Goal: Information Seeking & Learning: Learn about a topic

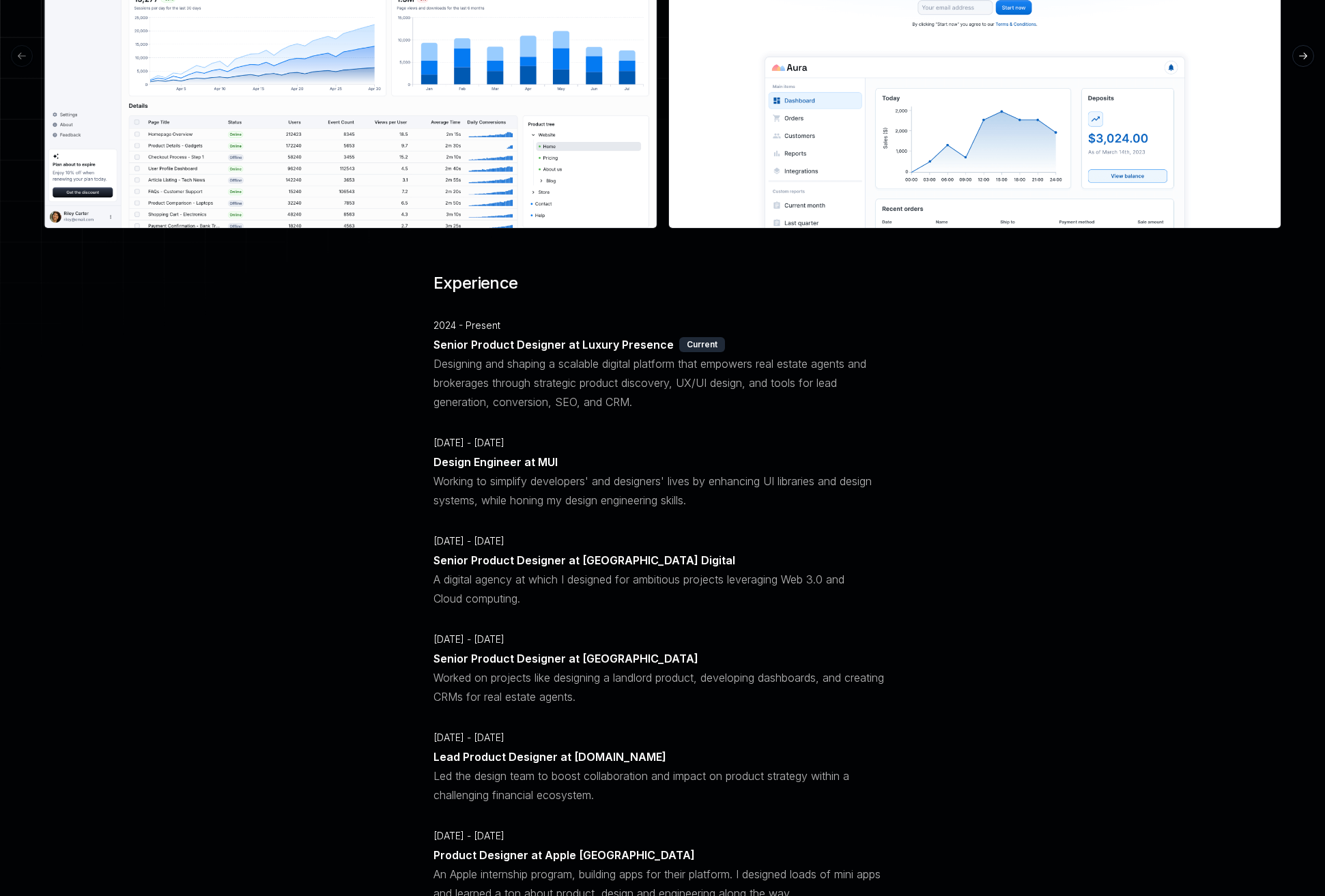
scroll to position [580, 0]
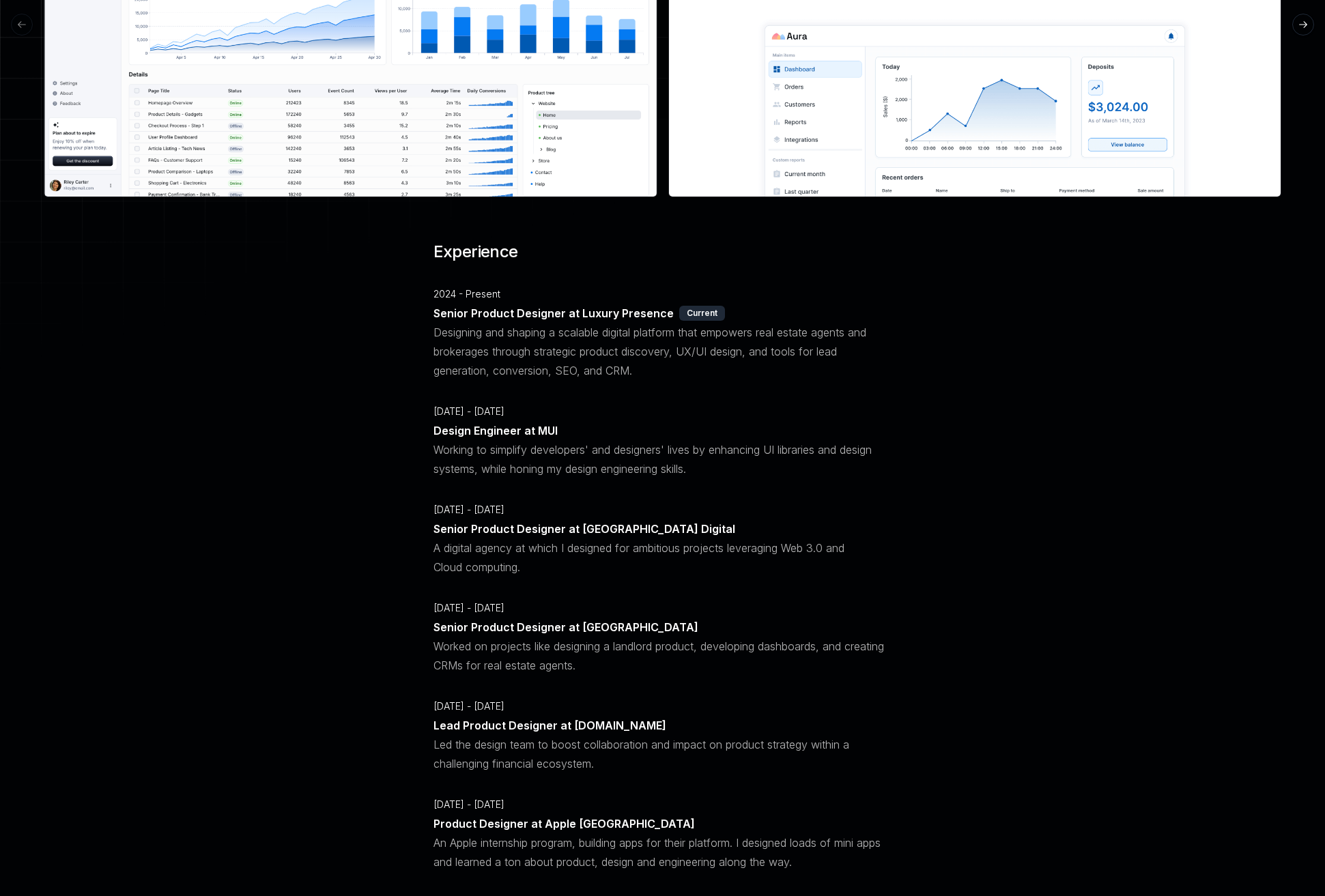
click at [476, 531] on p "Senior Product Designer at Roam Digital" at bounding box center [584, 529] width 301 height 19
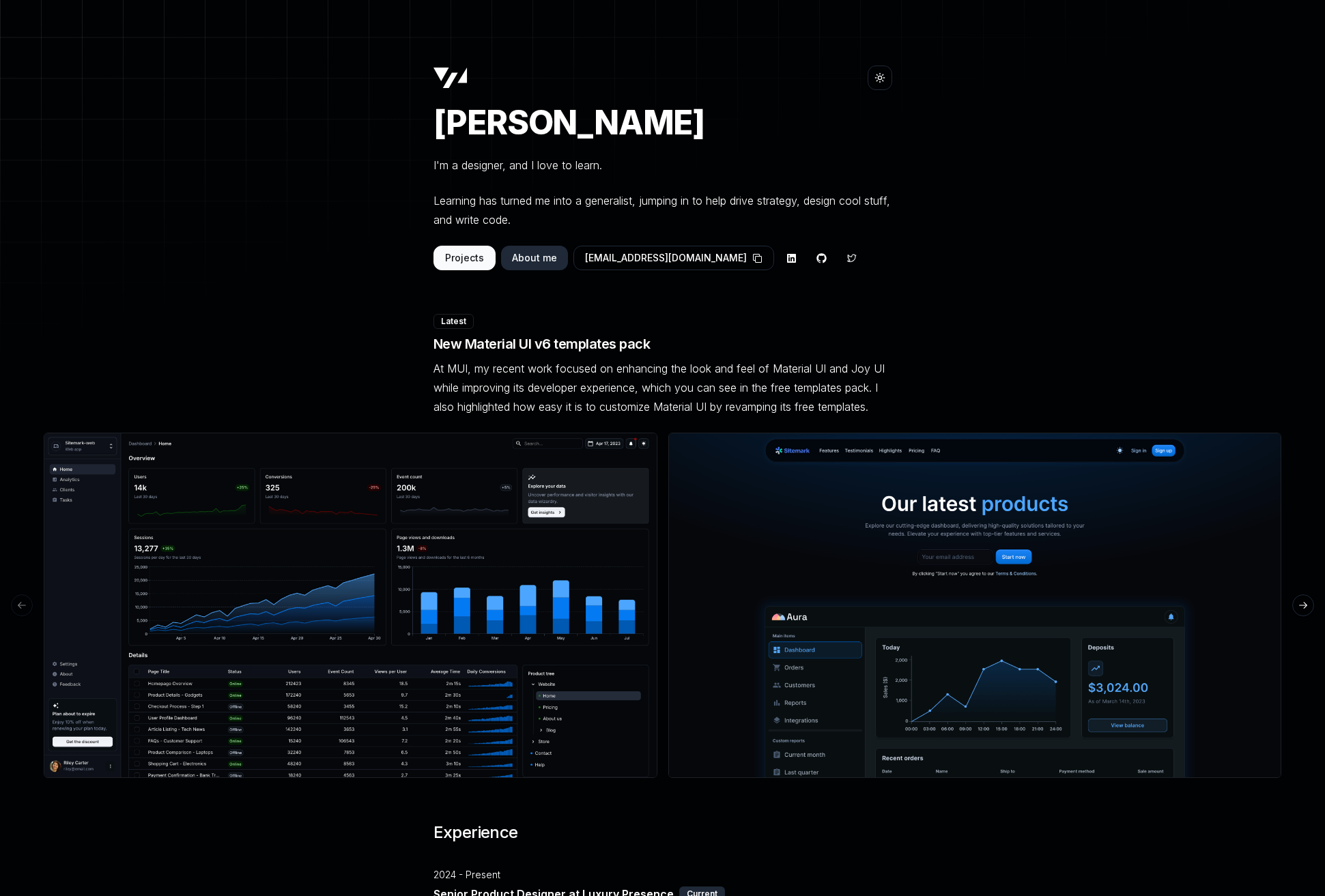
click at [466, 256] on button "Projects" at bounding box center [464, 258] width 63 height 25
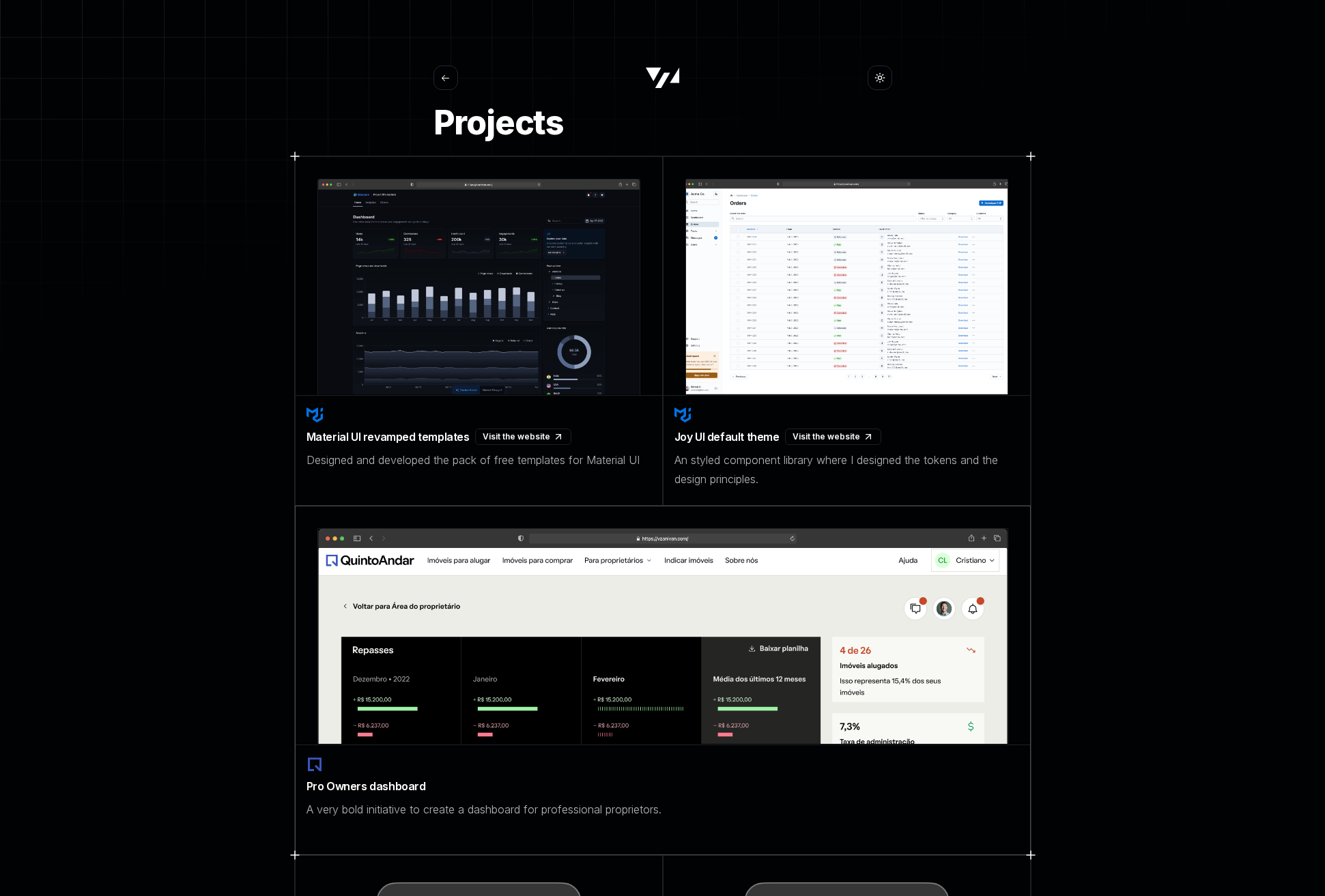
click at [511, 760] on div "Pro Owners dashboard A very bold initiative to create a dashboard for professio…" at bounding box center [662, 787] width 735 height 85
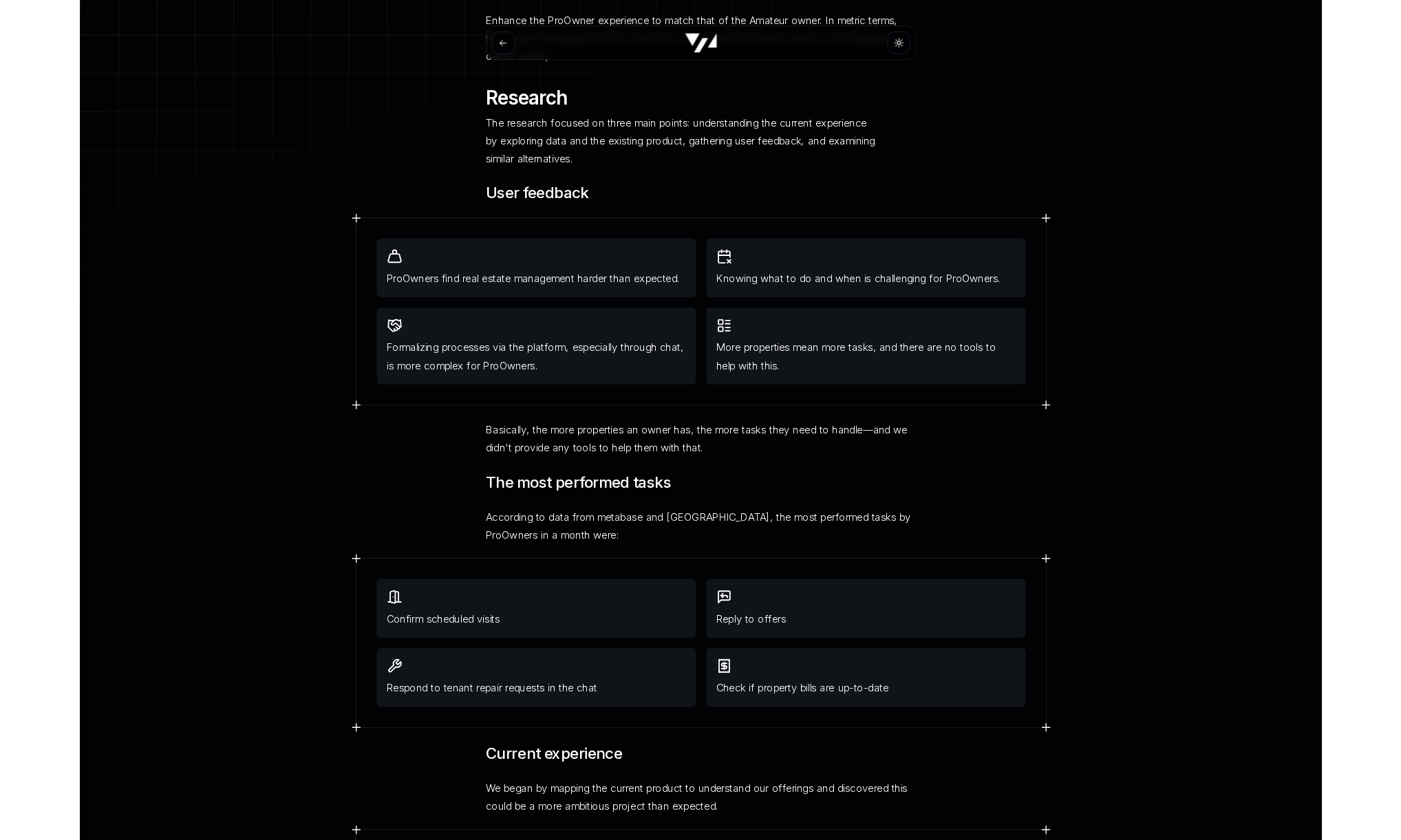
scroll to position [769, 0]
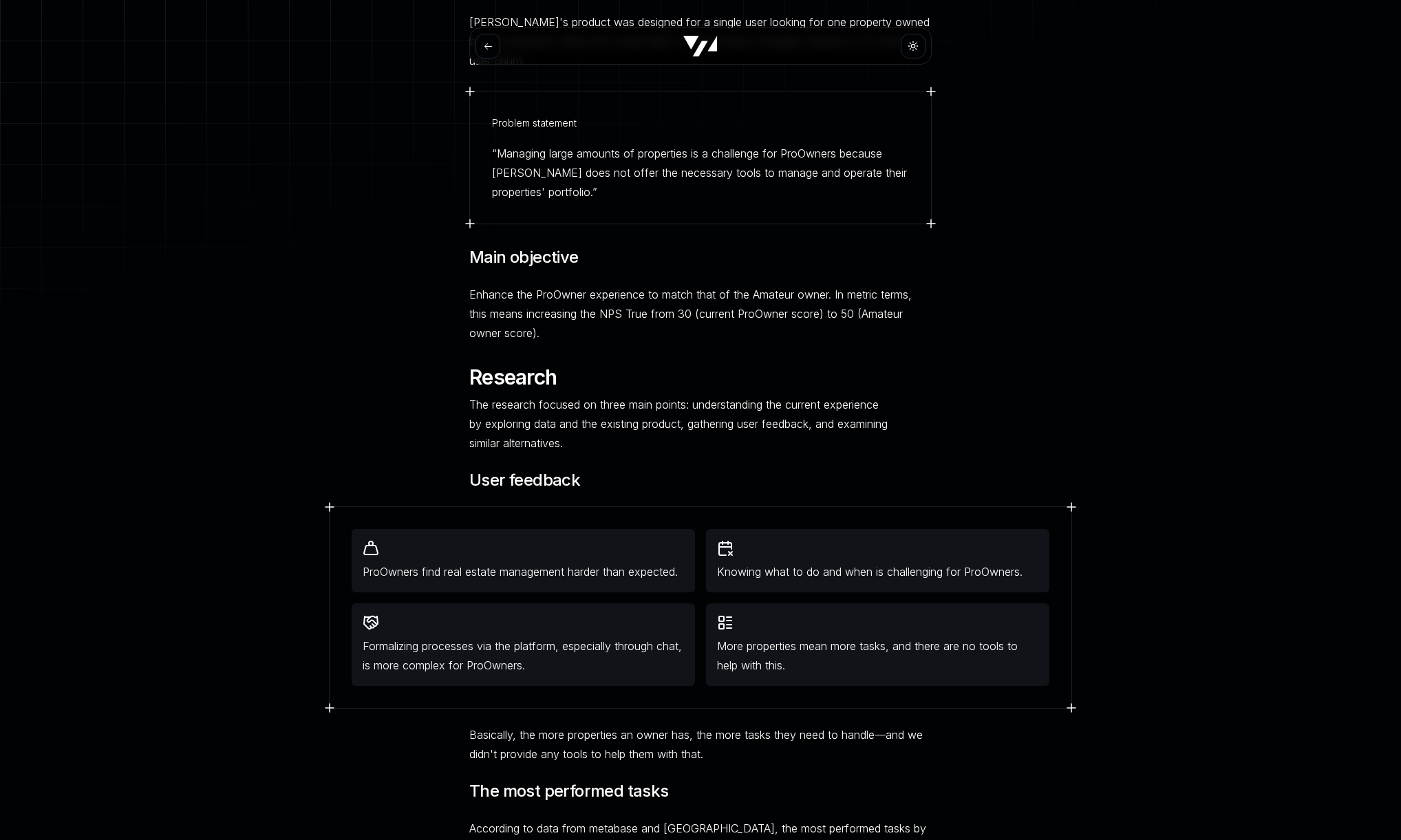
scroll to position [0, 0]
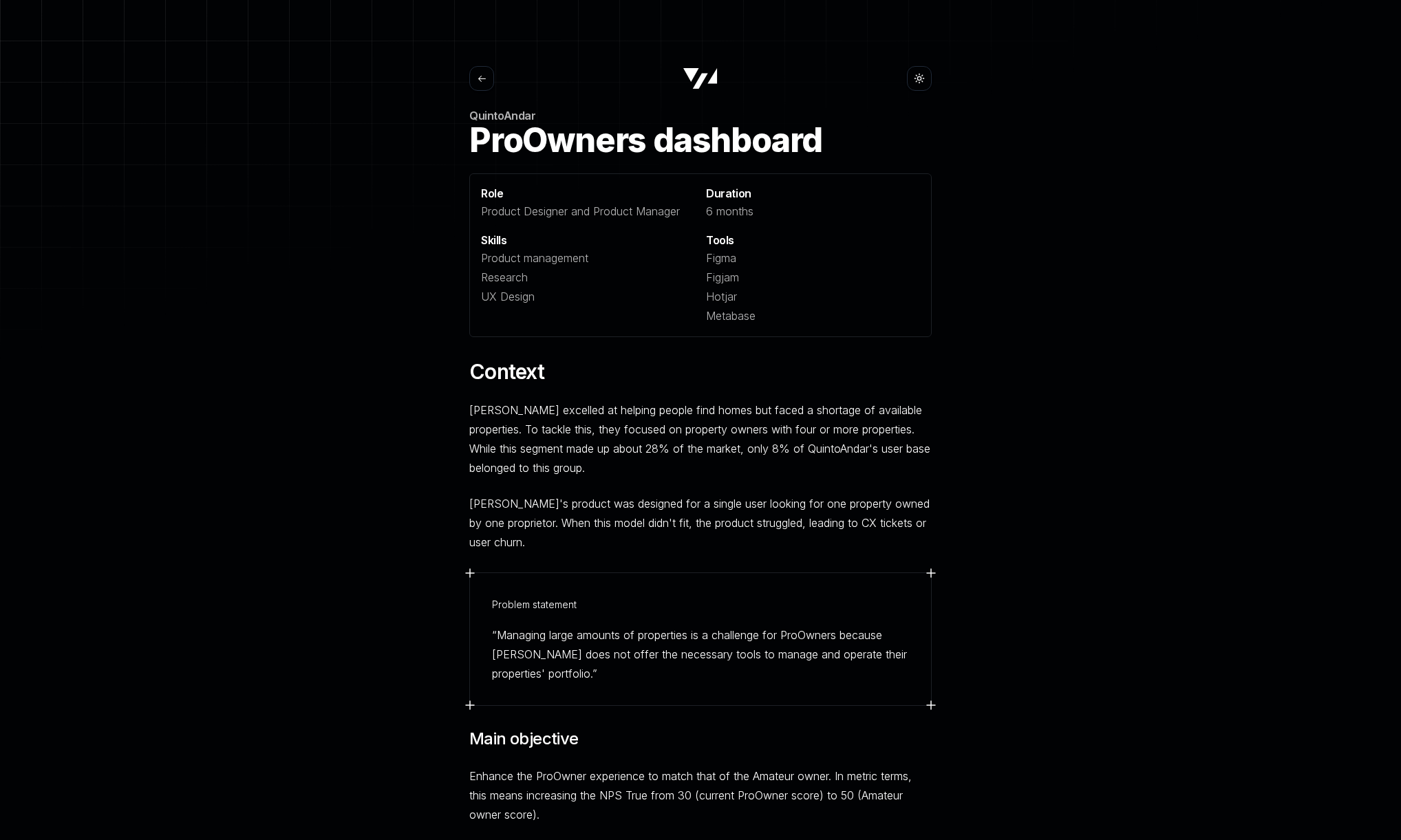
click at [481, 72] on button at bounding box center [482, 79] width 25 height 25
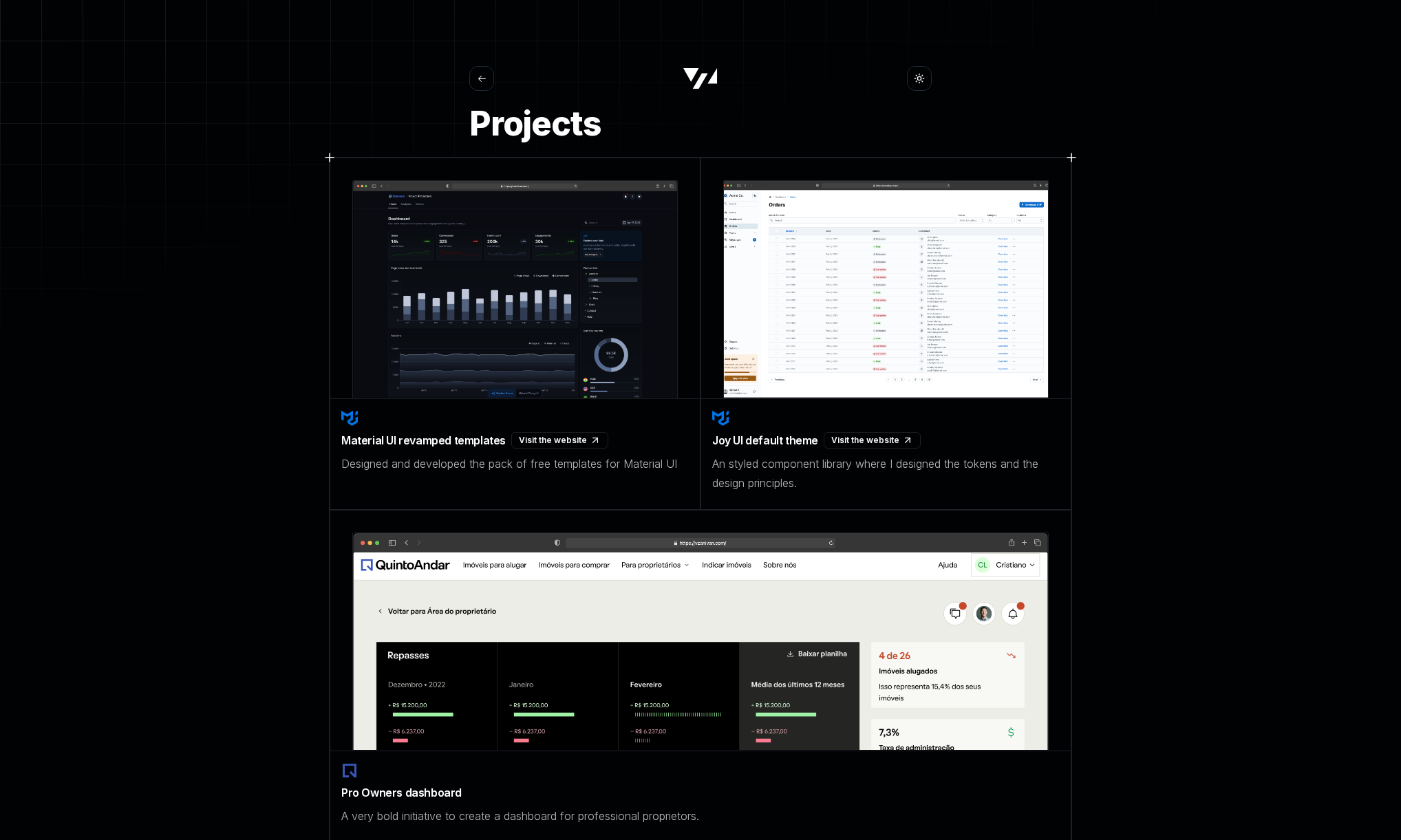
click at [481, 72] on button at bounding box center [482, 79] width 25 height 25
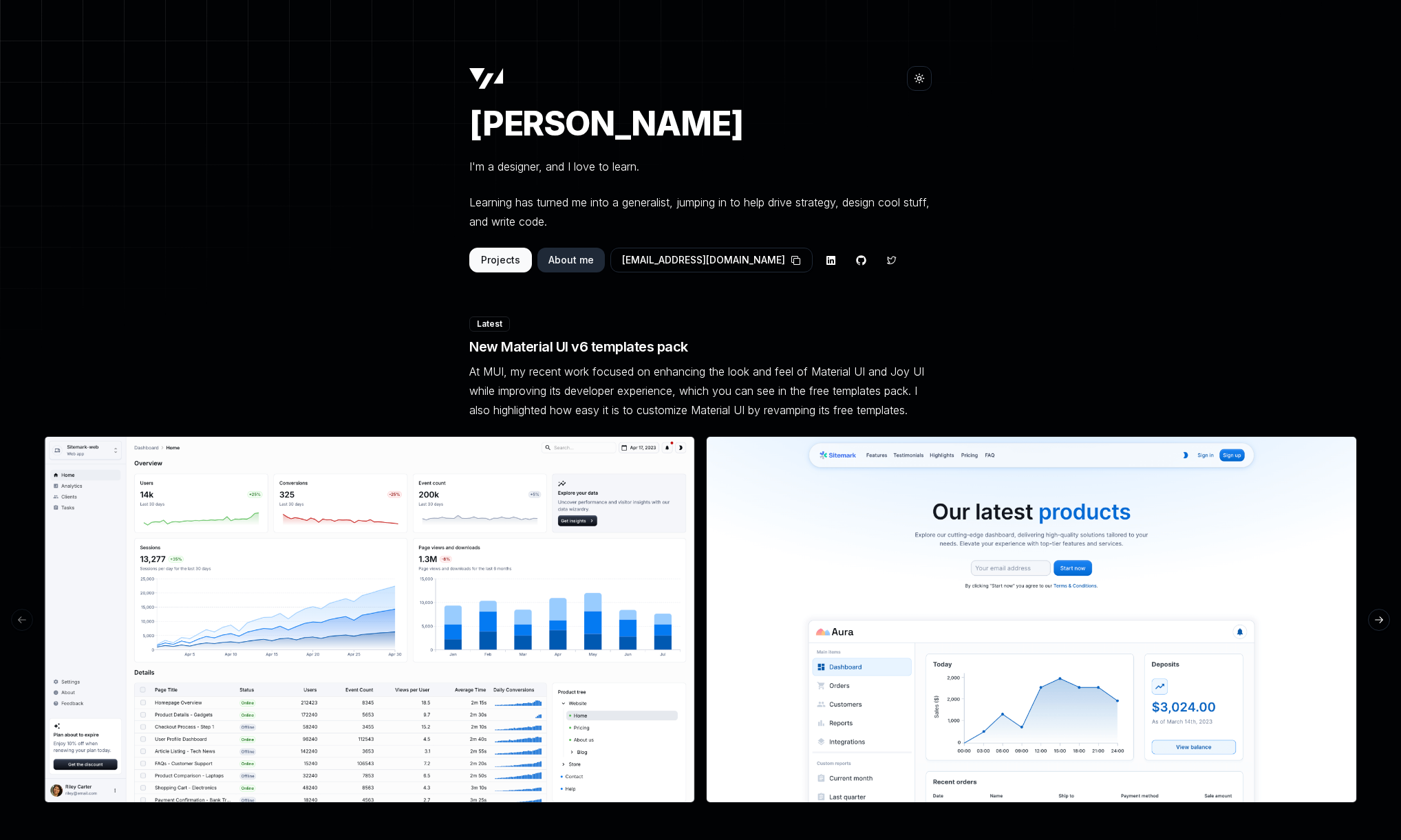
click at [355, 208] on main "Toggle theme [PERSON_NAME] I'm a designer, and I love to learn. Learning has tu…" at bounding box center [700, 805] width 1401 height 1479
click at [489, 265] on button "Projects" at bounding box center [501, 260] width 63 height 25
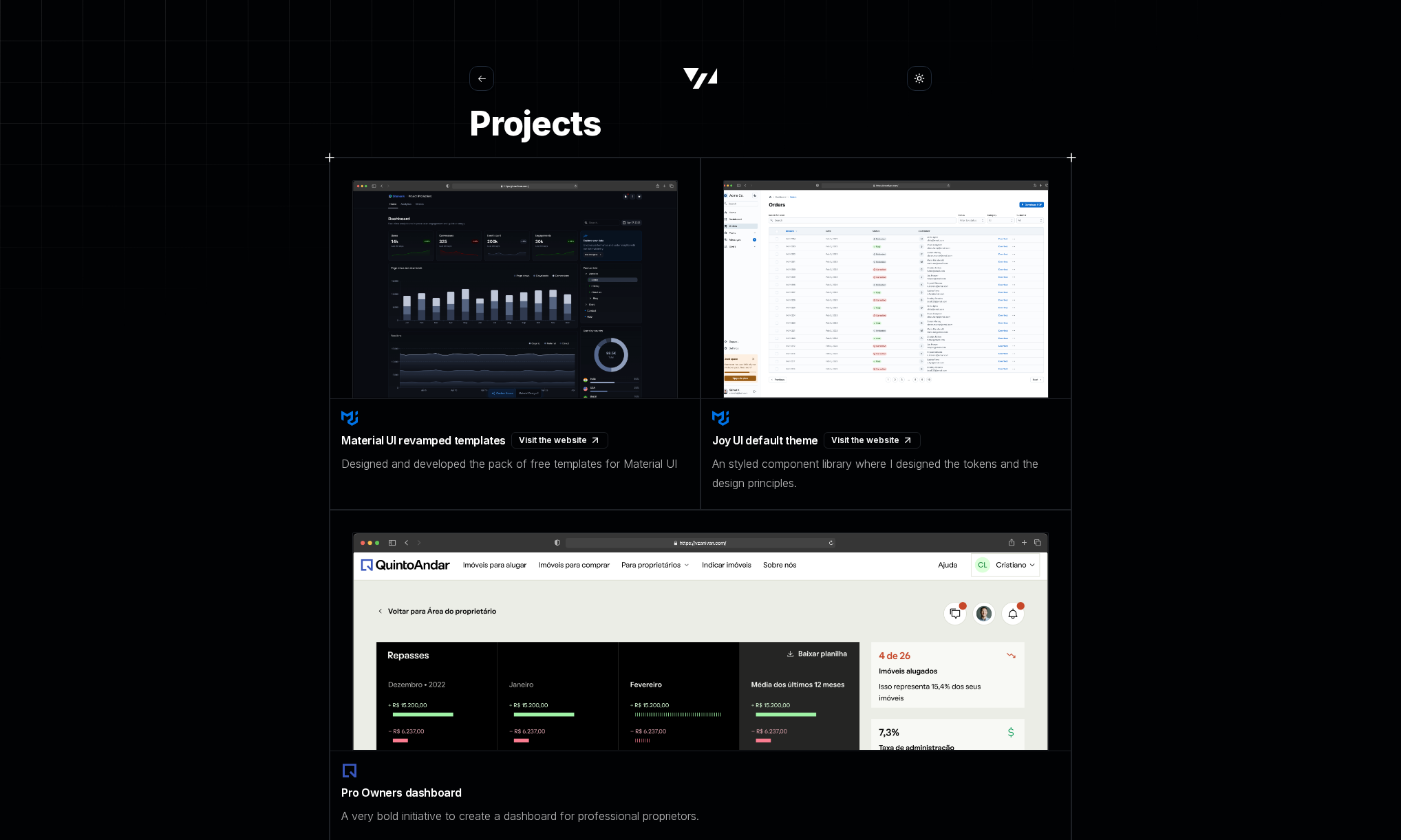
click at [484, 82] on icon at bounding box center [481, 79] width 11 height 11
